Goal: Task Accomplishment & Management: Complete application form

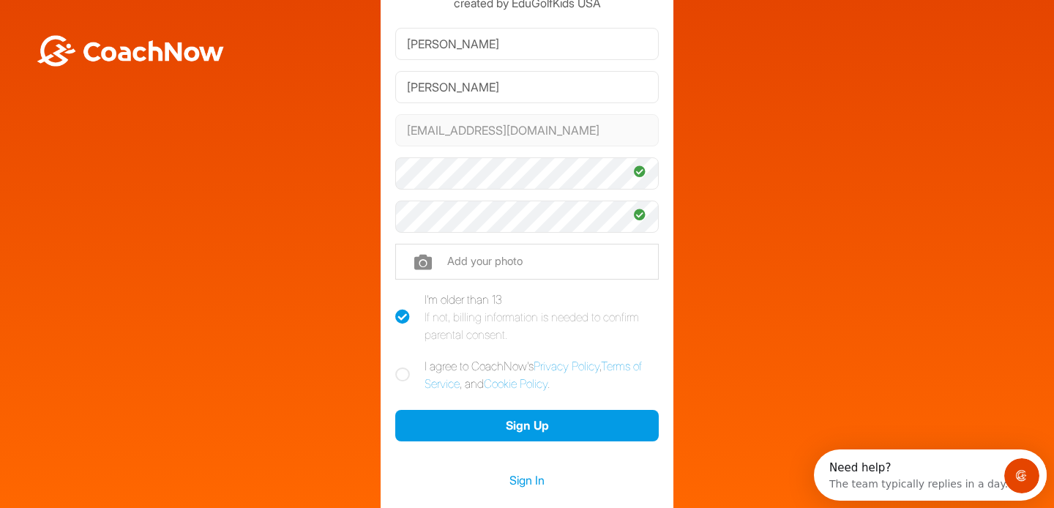
click at [408, 374] on icon at bounding box center [402, 375] width 15 height 15
click at [405, 367] on input "I agree to CoachNow's Privacy Policy , Terms of Service , and Cookie Policy ." at bounding box center [400, 362] width 10 height 10
checkbox input "true"
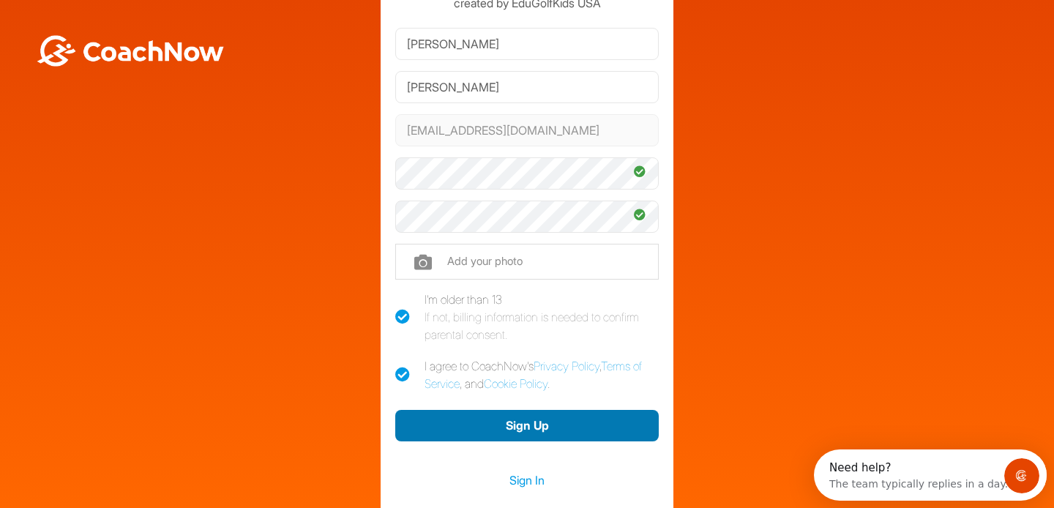
click at [480, 420] on button "Sign Up" at bounding box center [527, 425] width 264 height 31
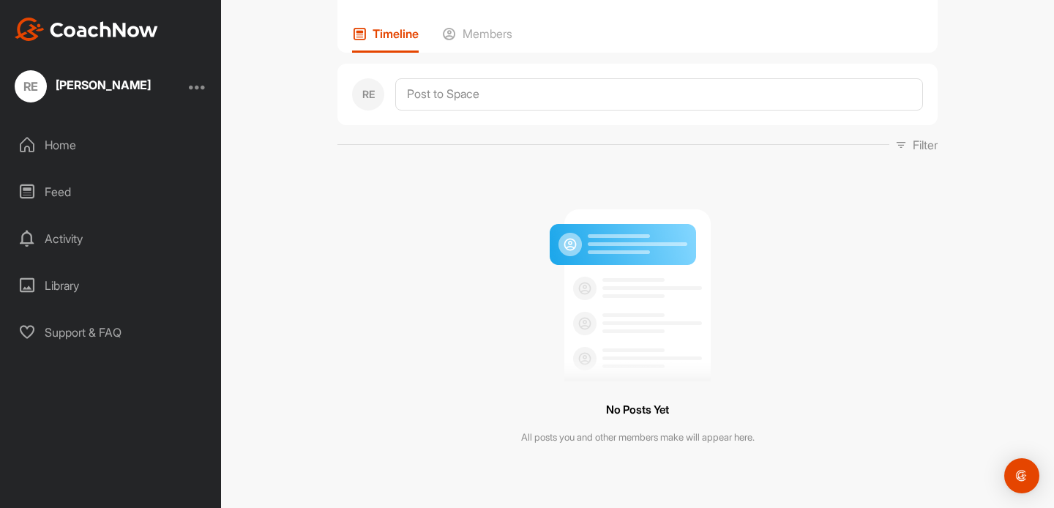
scroll to position [103, 0]
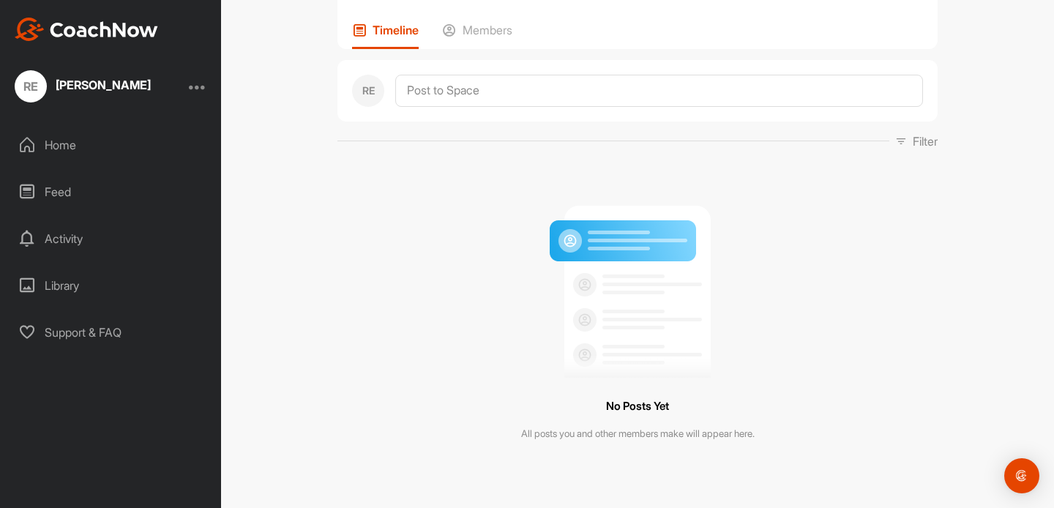
click at [72, 239] on div "Activity" at bounding box center [111, 238] width 206 height 37
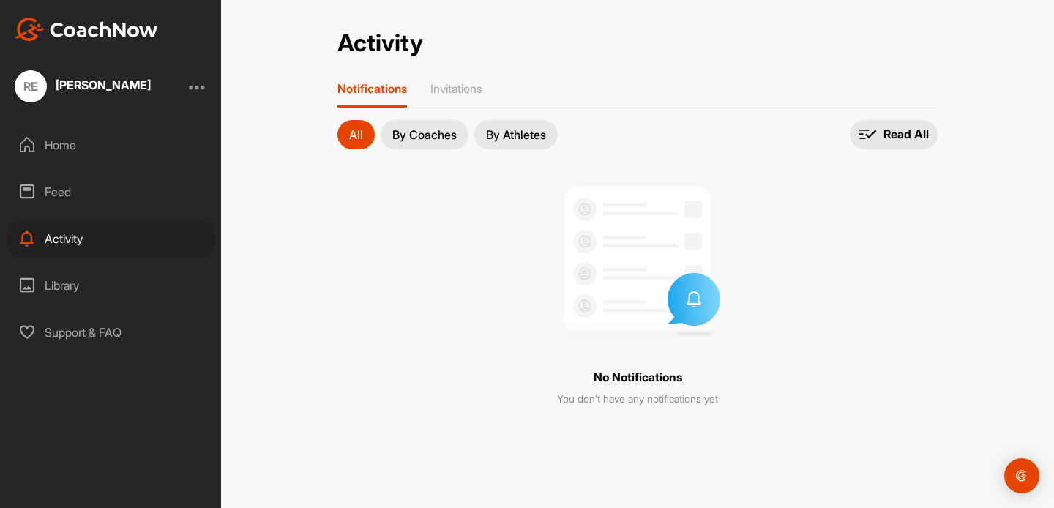
click at [431, 142] on button "By Coaches" at bounding box center [425, 134] width 88 height 29
click at [56, 197] on div "Feed" at bounding box center [111, 192] width 206 height 37
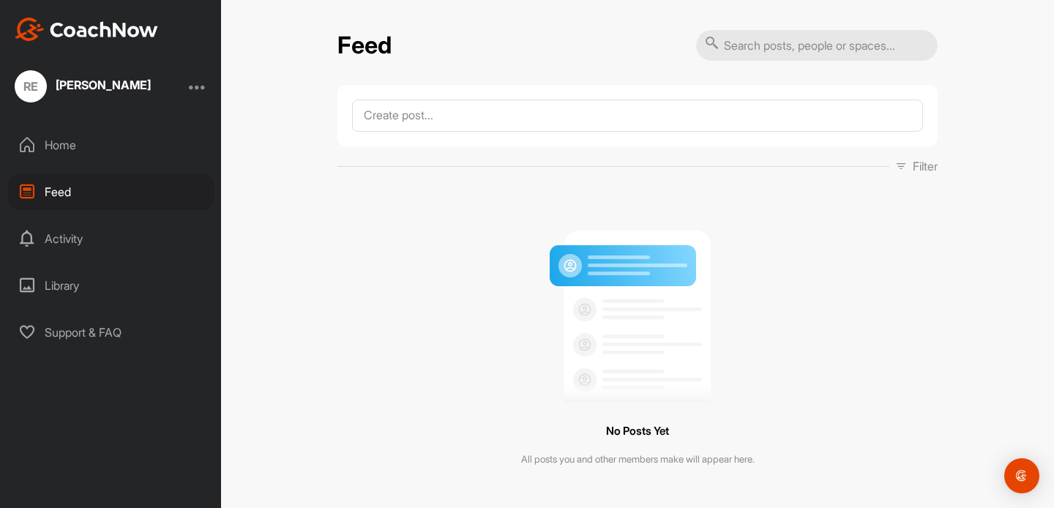
click at [56, 149] on div "Home" at bounding box center [111, 145] width 206 height 37
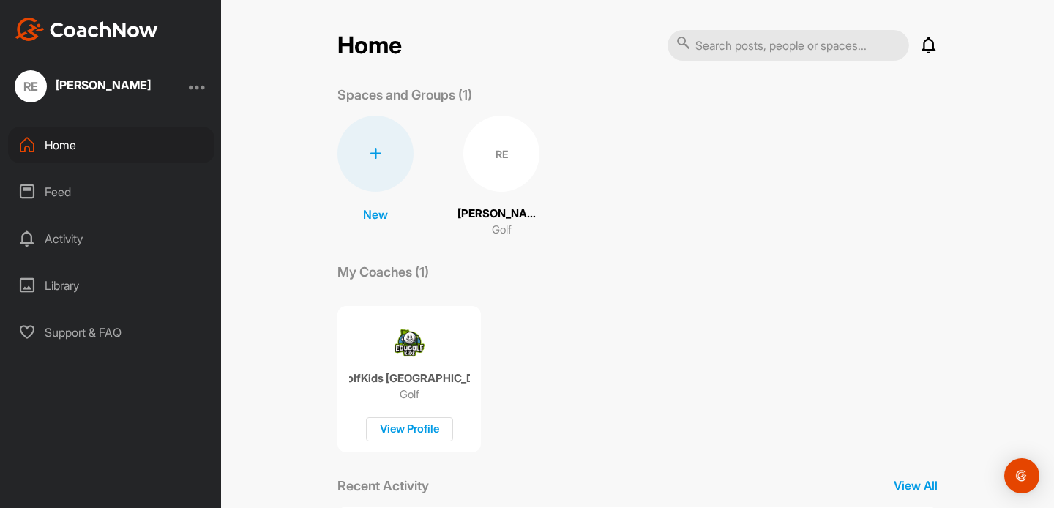
click at [187, 82] on div "RE [PERSON_NAME]" at bounding box center [110, 86] width 221 height 32
click at [124, 84] on div "[PERSON_NAME]" at bounding box center [103, 85] width 95 height 12
click at [194, 87] on div at bounding box center [198, 87] width 18 height 18
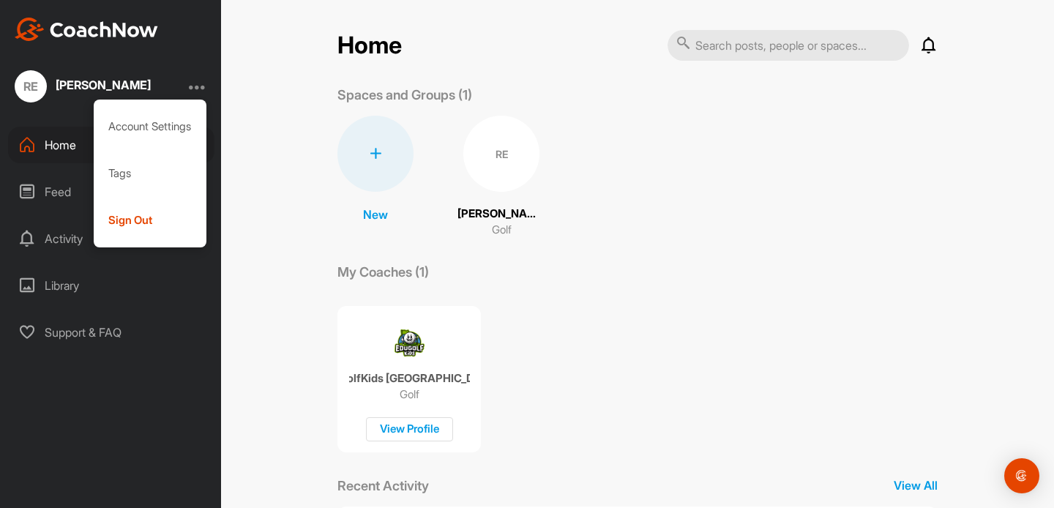
click at [260, 95] on div "Home Notifications Invitations No Notifications View All Spaces and Groups (1) …" at bounding box center [637, 254] width 833 height 508
